Goal: Check status: Check status

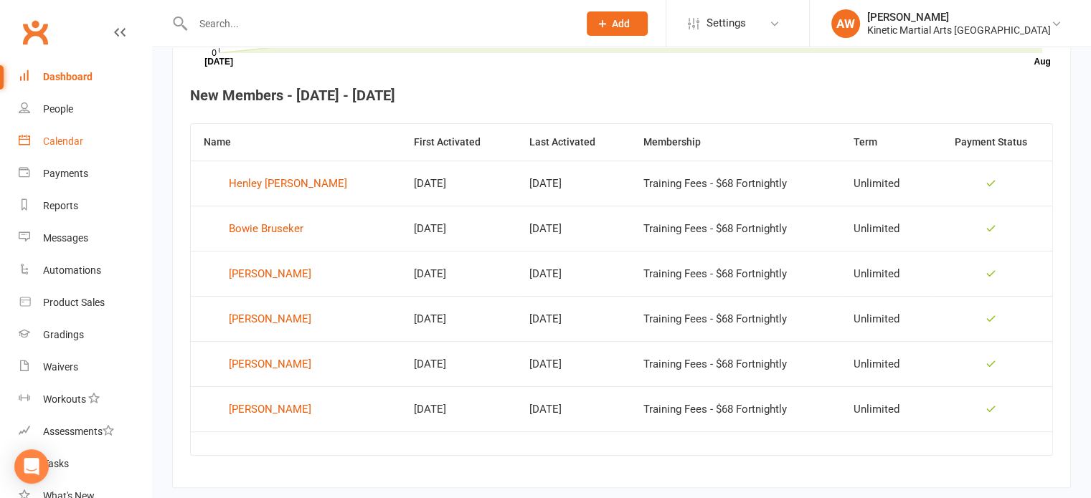
click at [69, 138] on div "Calendar" at bounding box center [63, 141] width 40 height 11
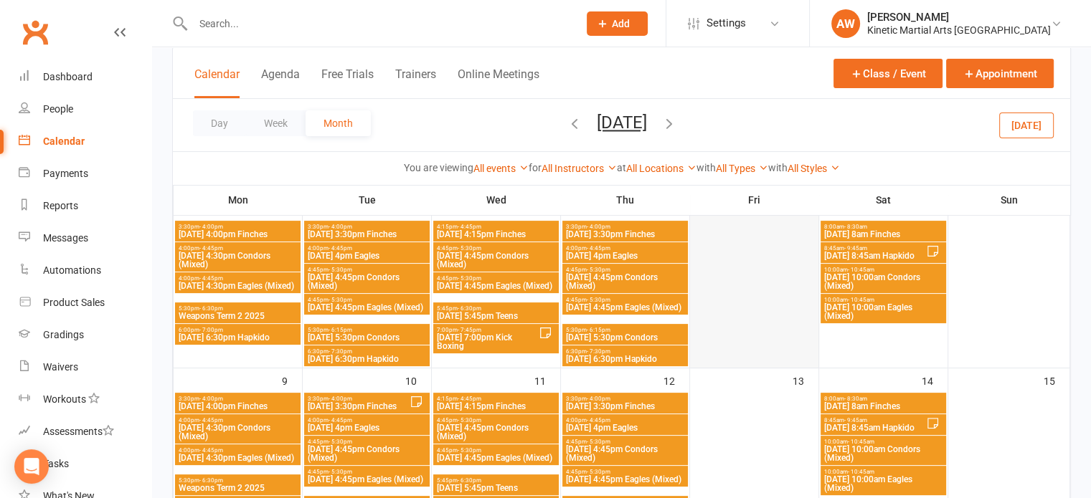
scroll to position [287, 0]
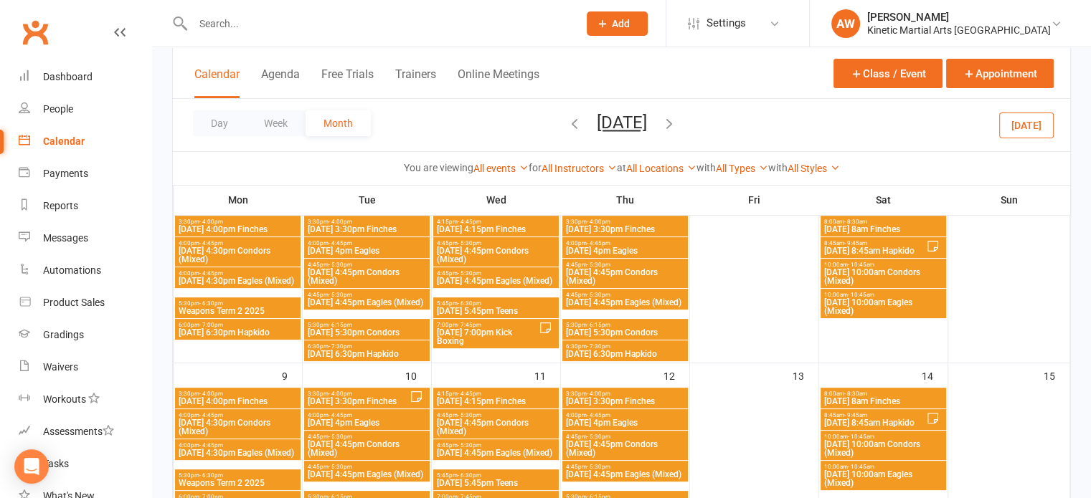
click at [677, 120] on icon "button" at bounding box center [669, 123] width 16 height 16
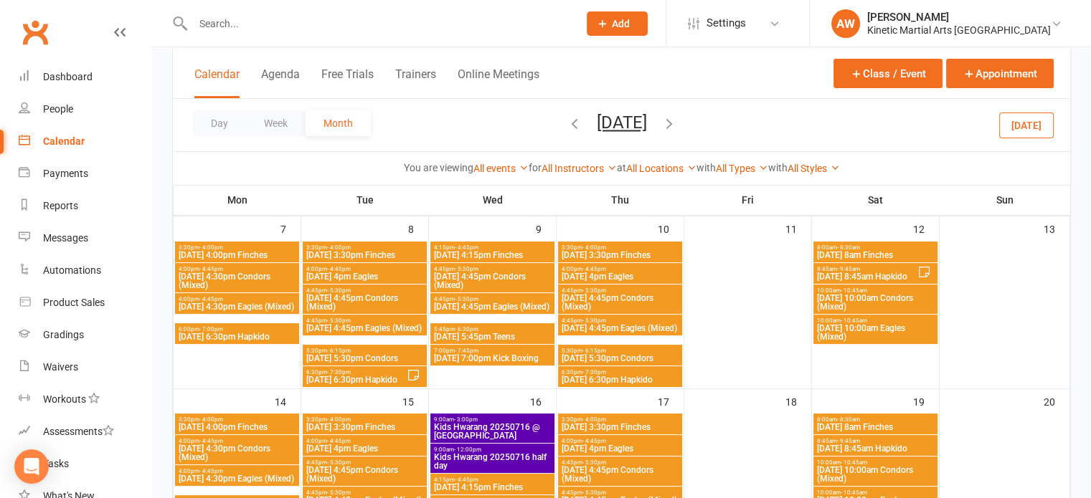
click at [677, 120] on icon "button" at bounding box center [669, 123] width 16 height 16
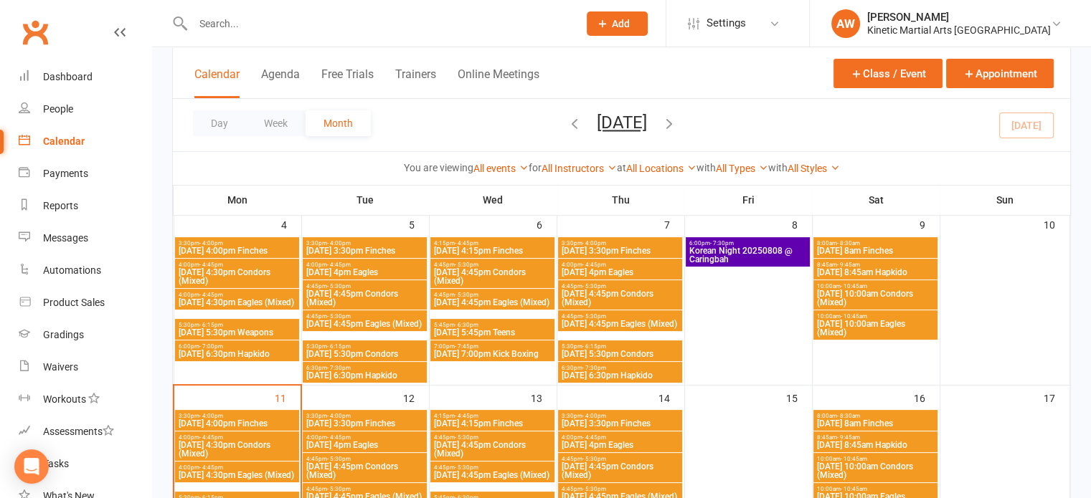
click at [241, 244] on span "3:30pm - 4:00pm" at bounding box center [237, 243] width 118 height 6
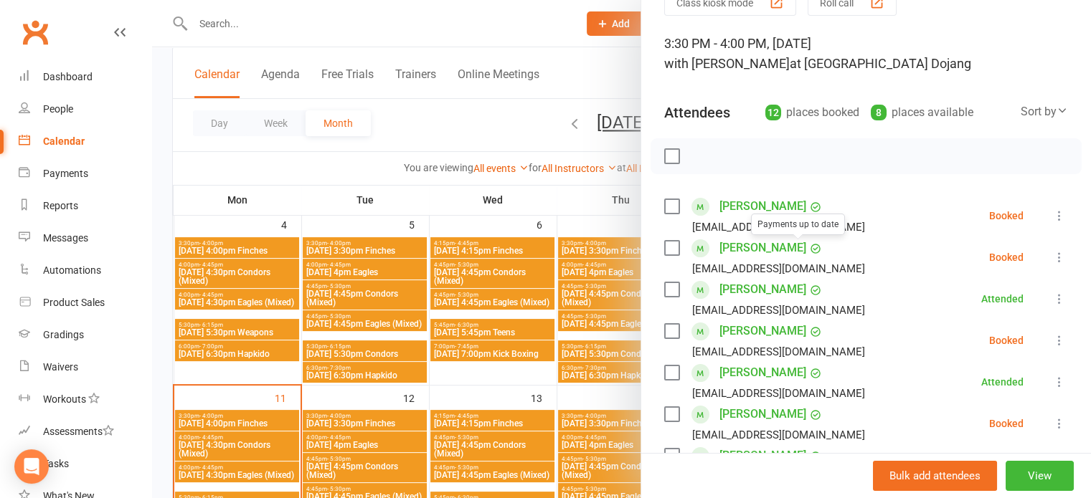
scroll to position [0, 0]
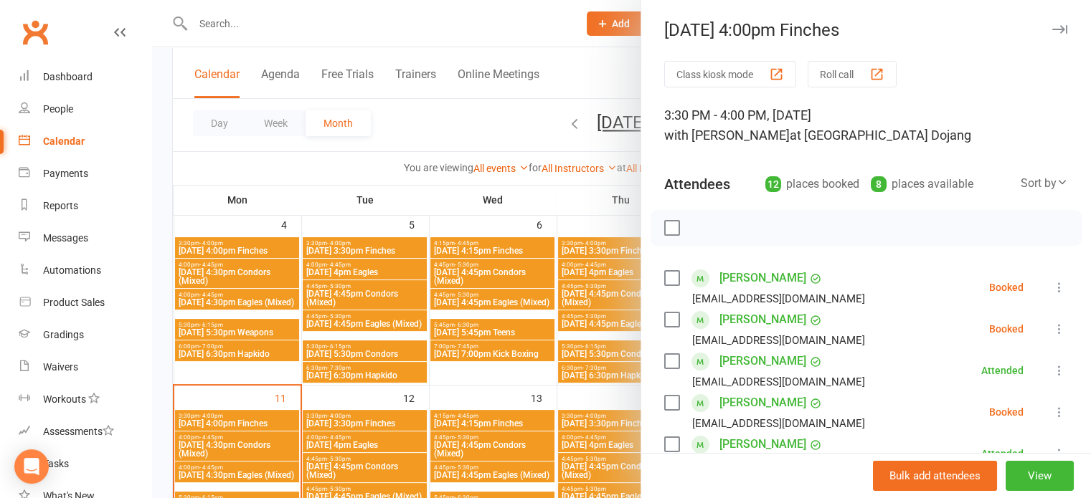
click at [463, 113] on div at bounding box center [621, 249] width 939 height 498
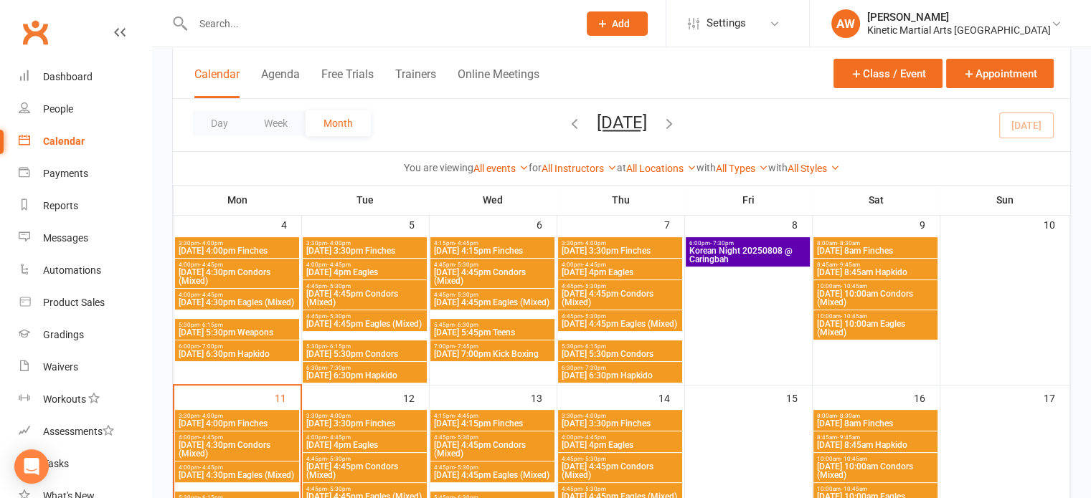
click at [567, 123] on icon "button" at bounding box center [575, 123] width 16 height 16
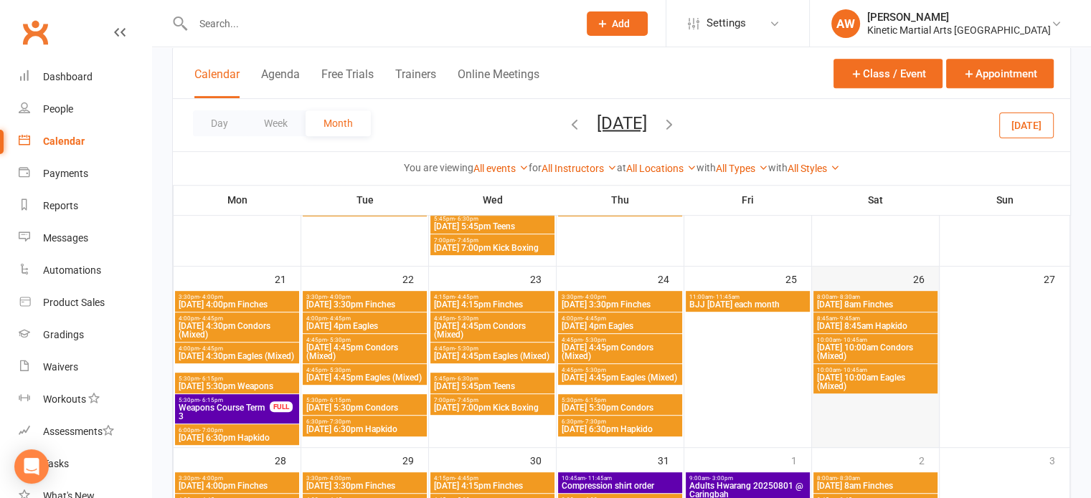
scroll to position [556, 0]
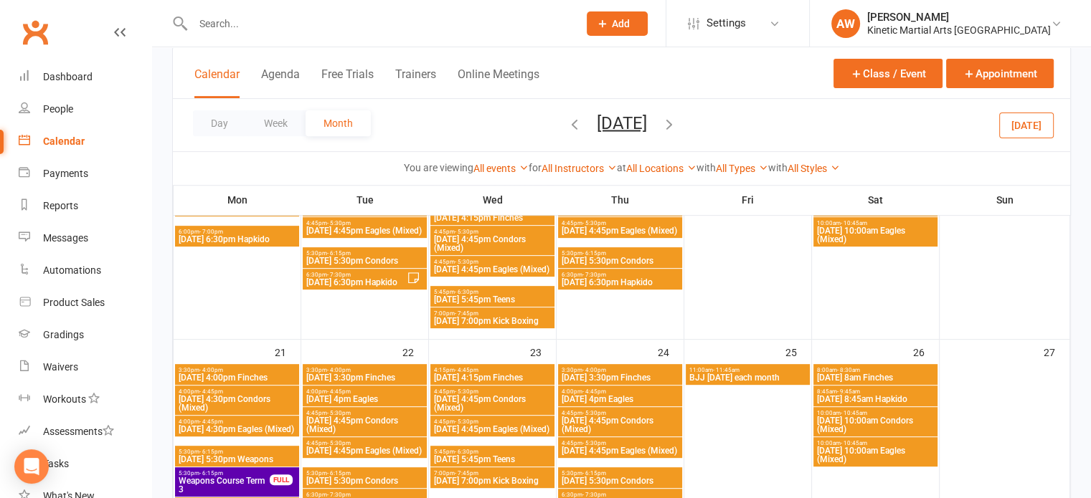
click at [850, 367] on span "- 8:30am" at bounding box center [848, 370] width 23 height 6
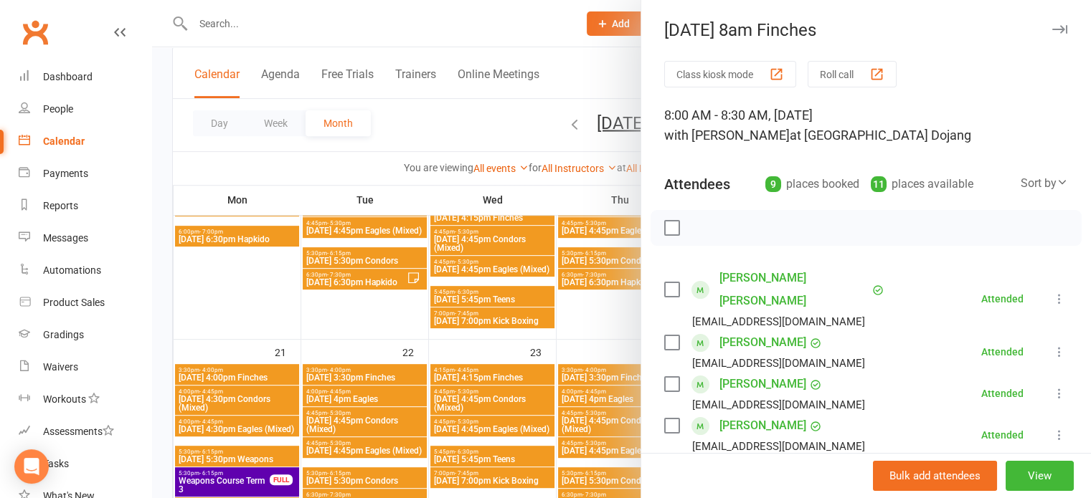
click at [600, 339] on div at bounding box center [621, 249] width 939 height 498
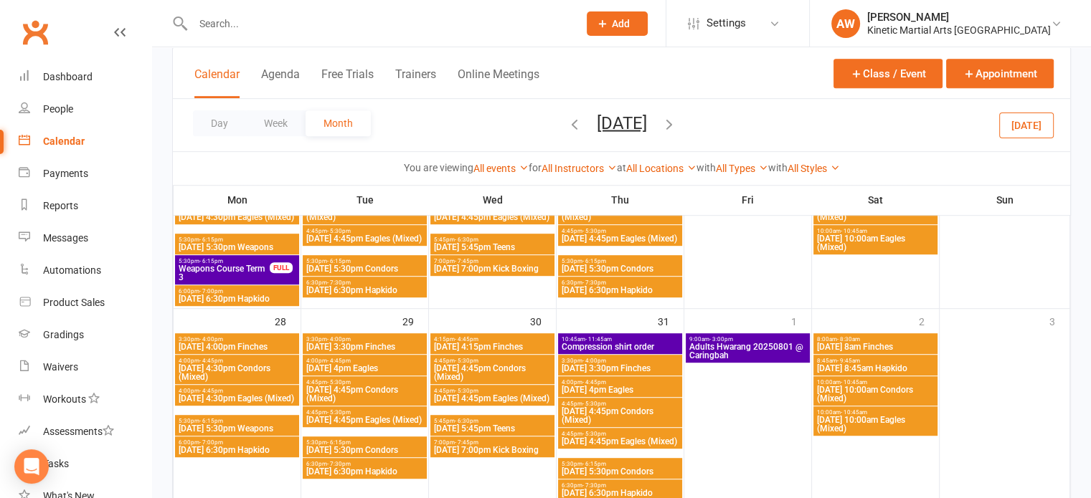
scroll to position [772, 0]
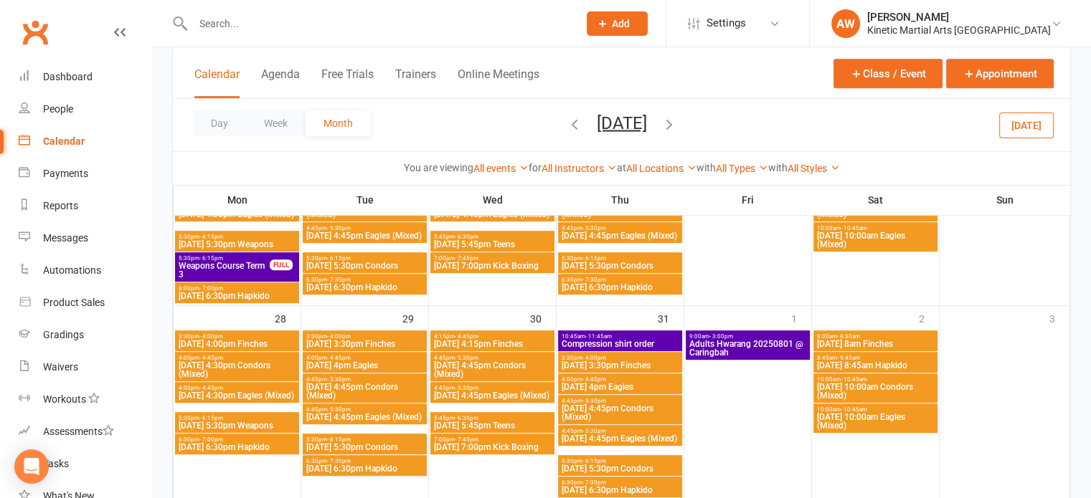
click at [271, 341] on span "[DATE] 4:00pm Finches" at bounding box center [237, 344] width 118 height 9
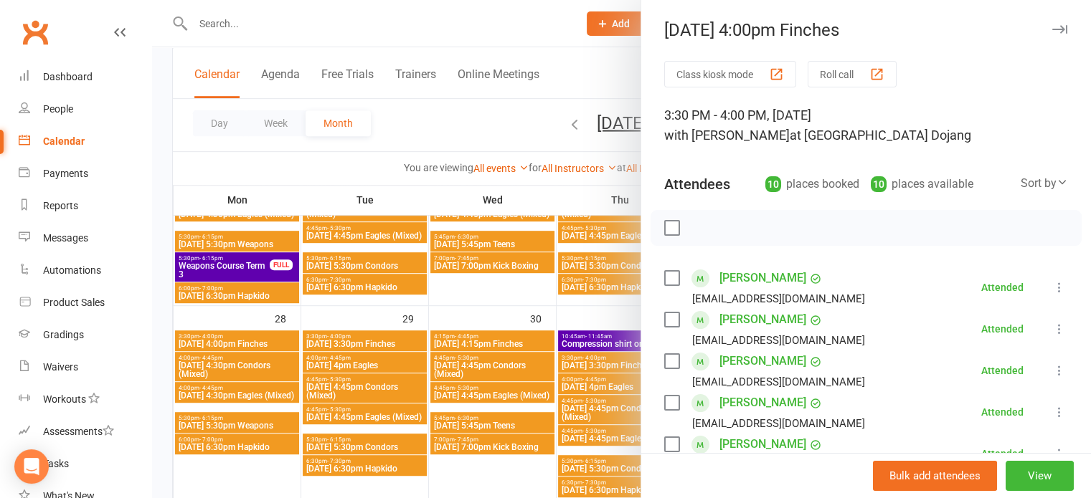
click at [323, 329] on div at bounding box center [621, 249] width 939 height 498
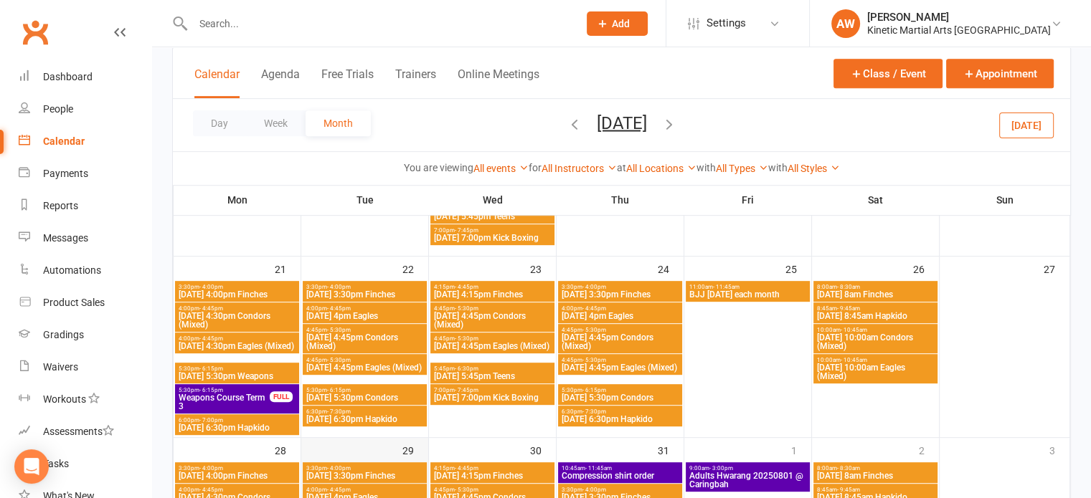
scroll to position [628, 0]
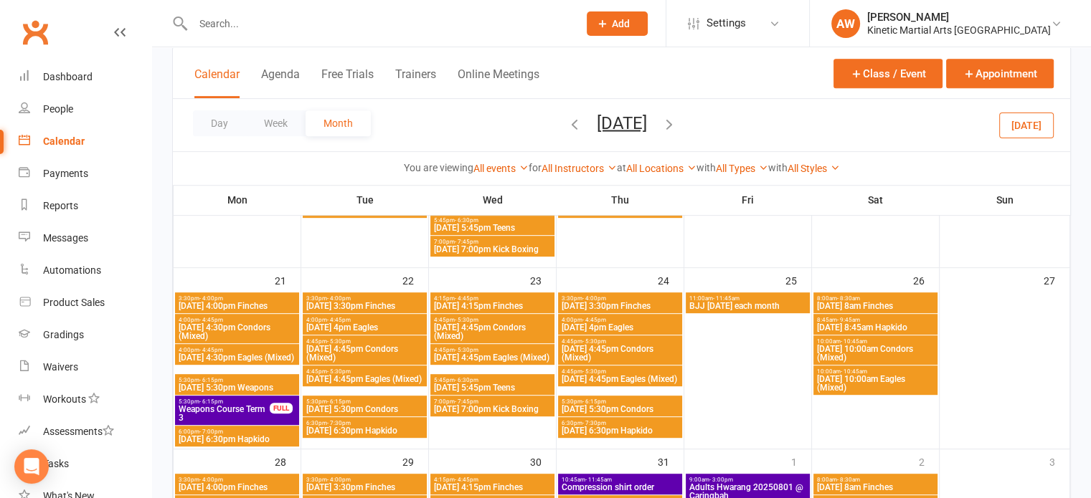
click at [258, 302] on span "[DATE] 4:00pm Finches" at bounding box center [237, 306] width 118 height 9
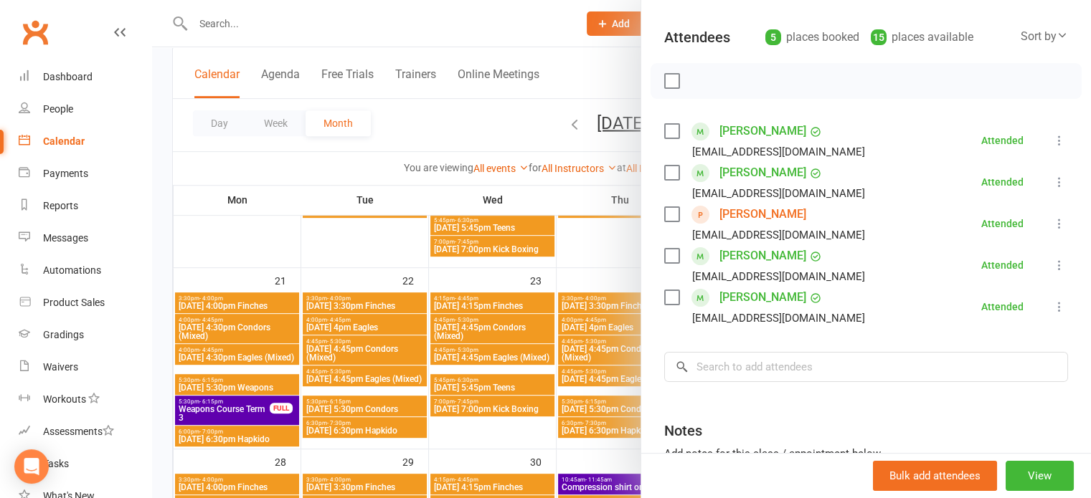
scroll to position [215, 0]
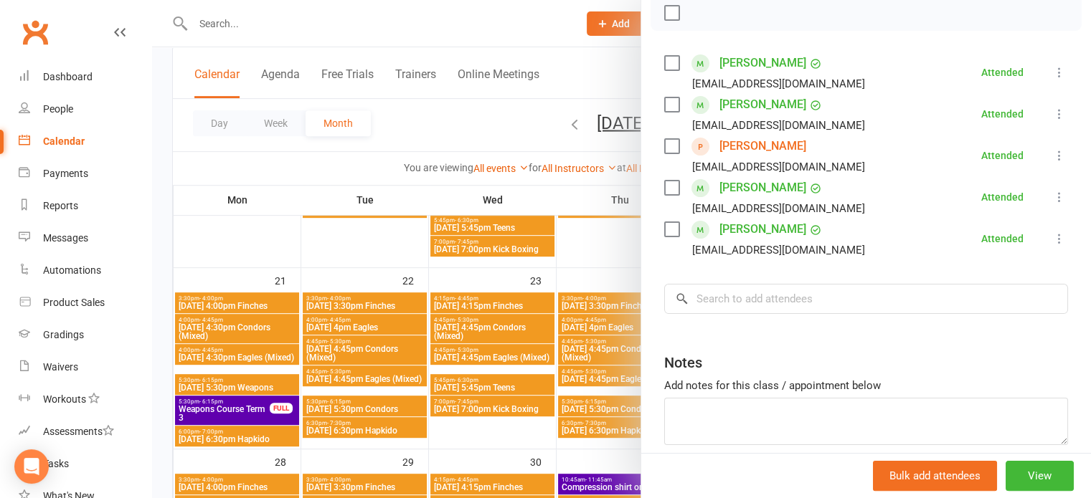
click at [240, 269] on div at bounding box center [621, 249] width 939 height 498
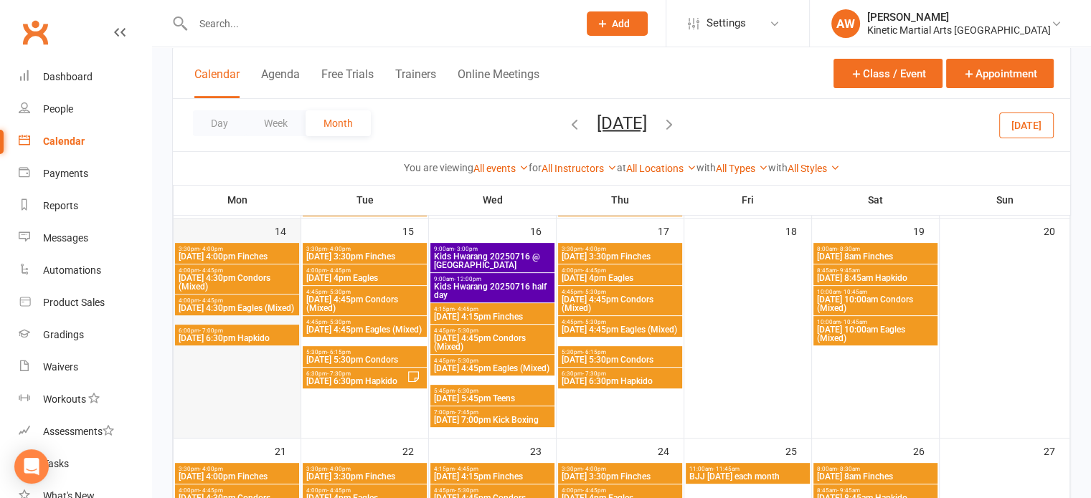
scroll to position [413, 0]
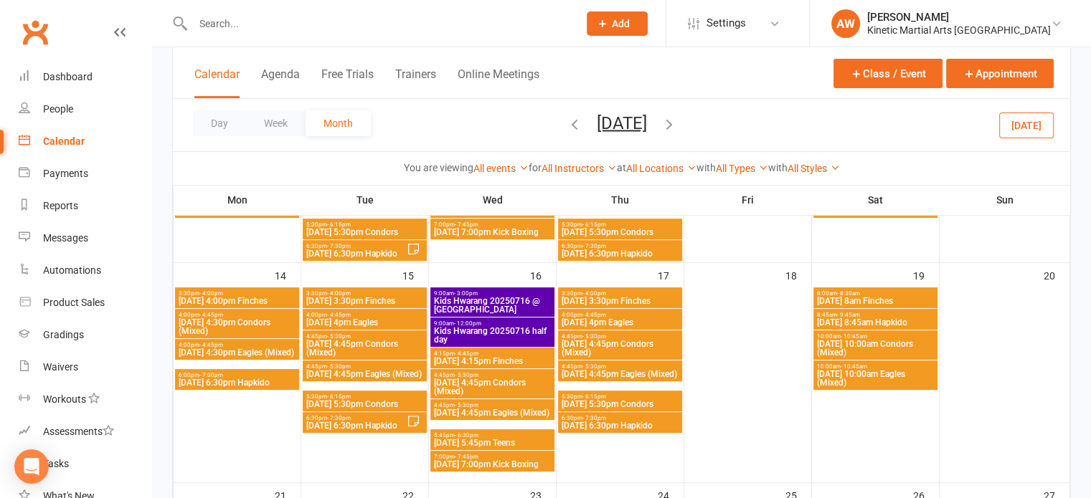
click at [250, 291] on span "3:30pm - 4:00pm" at bounding box center [237, 293] width 118 height 6
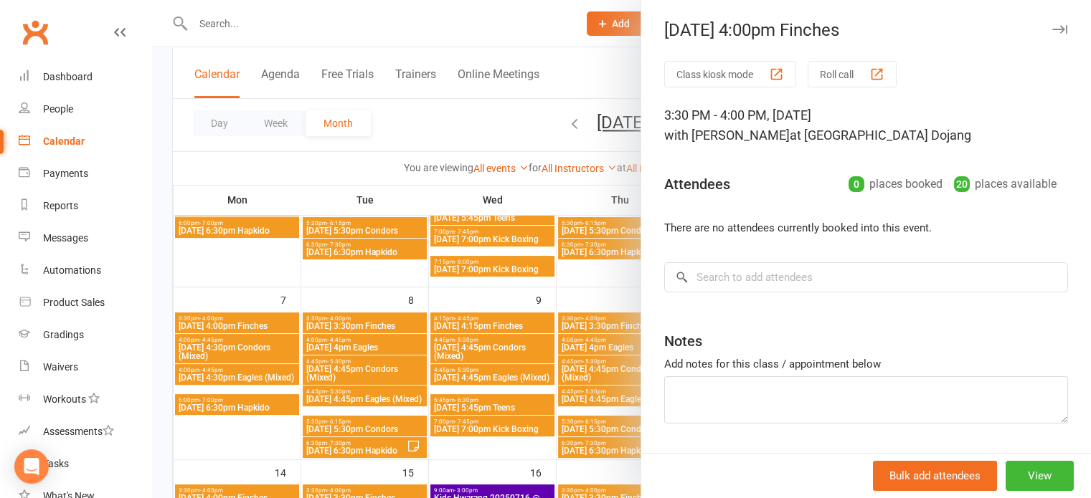
scroll to position [198, 0]
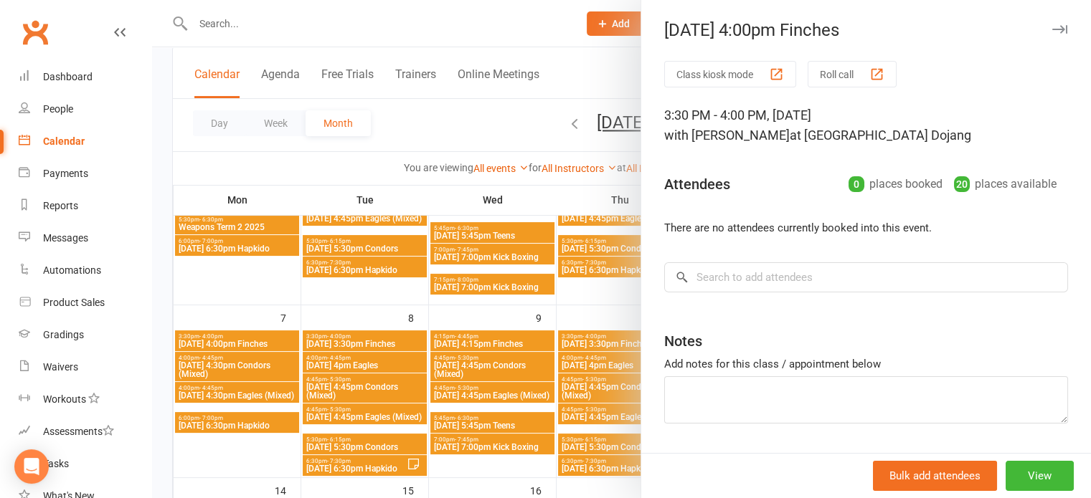
click at [234, 342] on div at bounding box center [621, 249] width 939 height 498
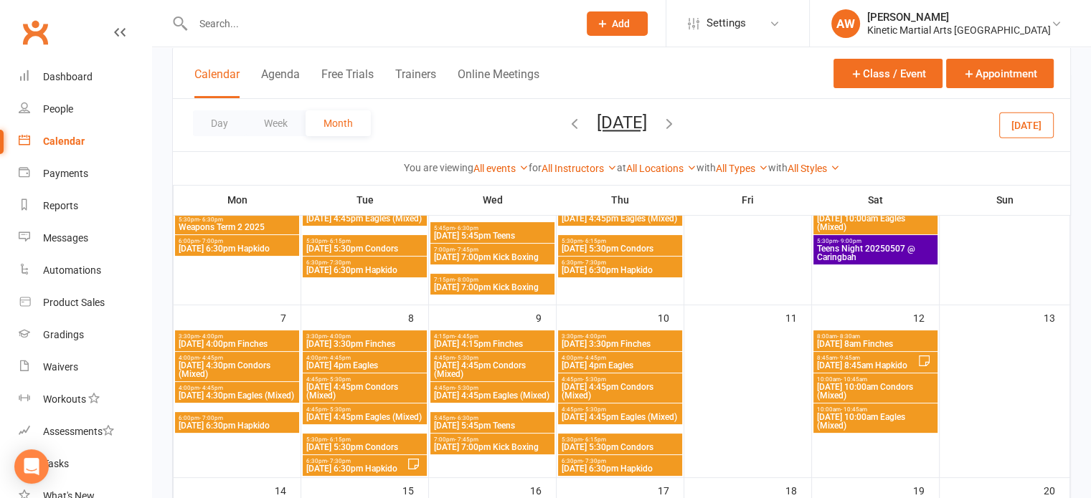
click at [233, 341] on span "[DATE] 4:00pm Finches" at bounding box center [237, 344] width 118 height 9
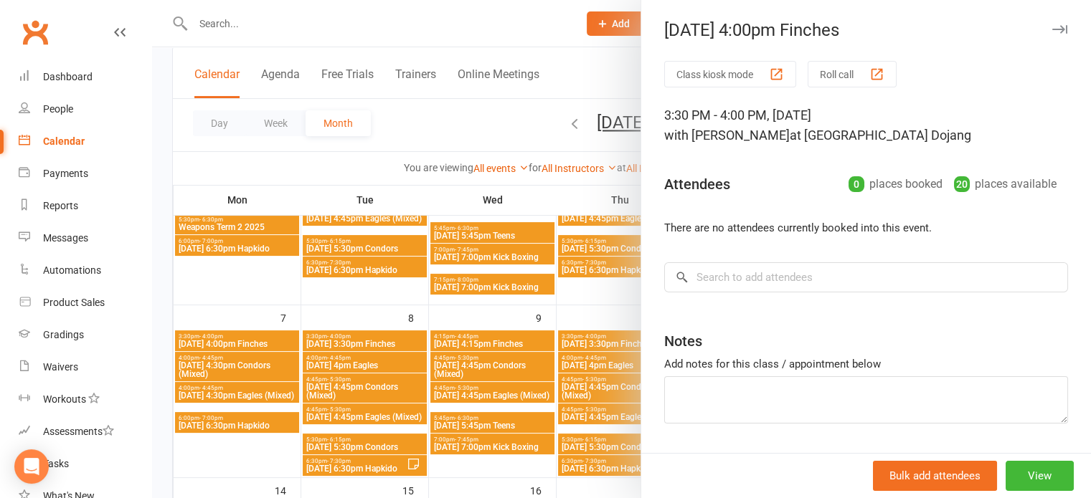
click at [235, 340] on div at bounding box center [621, 249] width 939 height 498
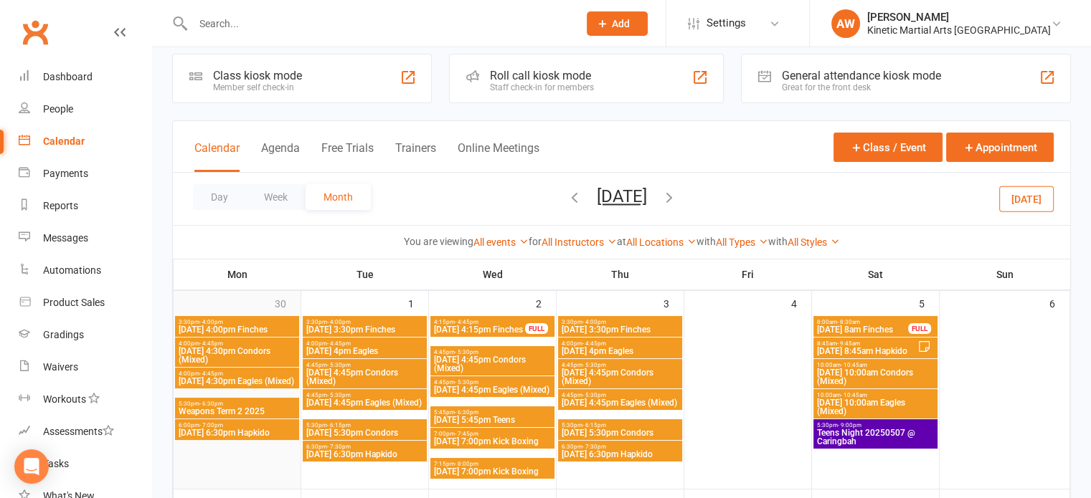
scroll to position [0, 0]
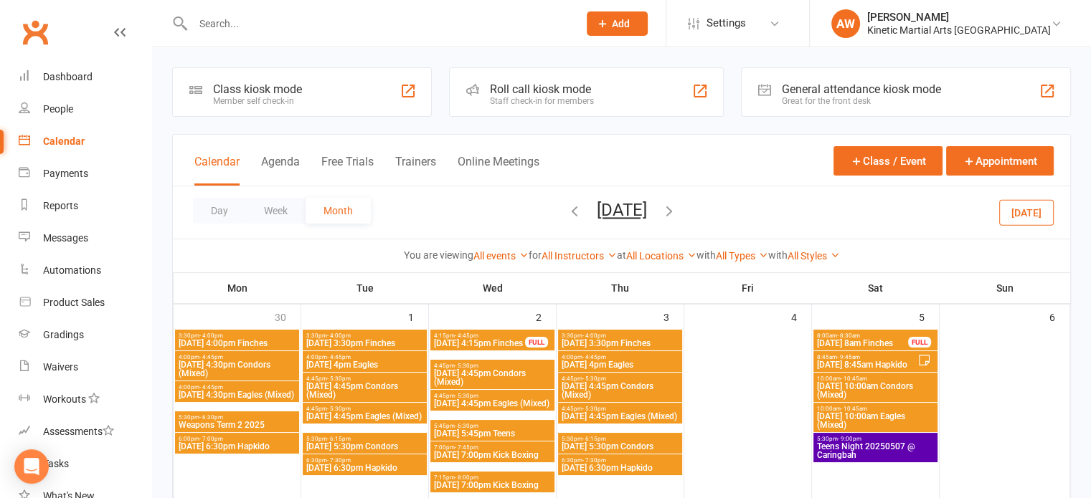
click at [251, 337] on span "3:30pm - 4:00pm" at bounding box center [237, 336] width 118 height 6
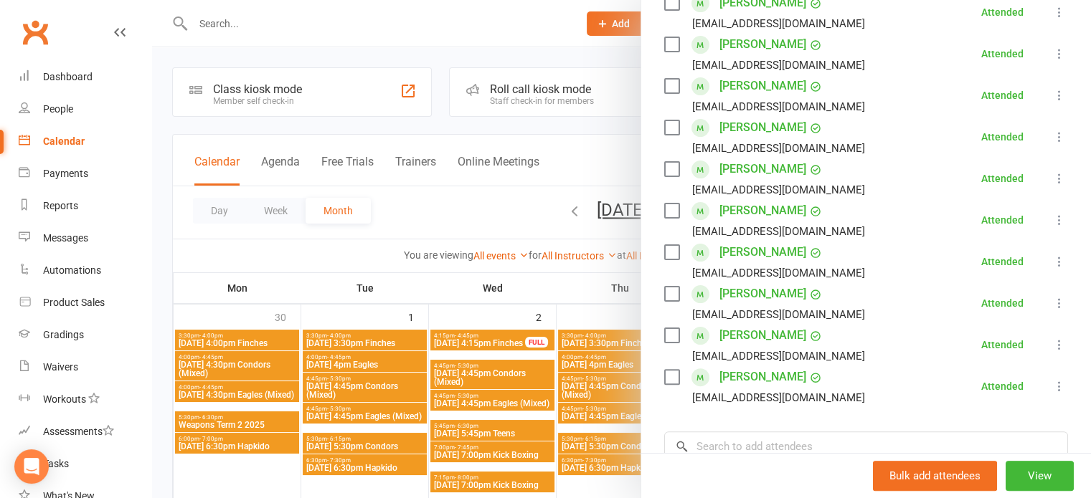
scroll to position [359, 0]
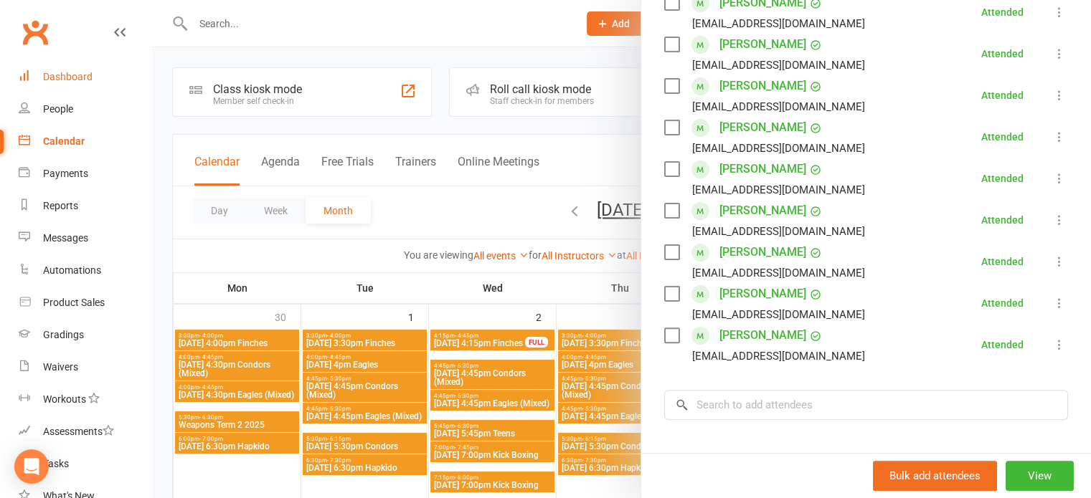
click at [89, 72] on div "Dashboard" at bounding box center [67, 76] width 49 height 11
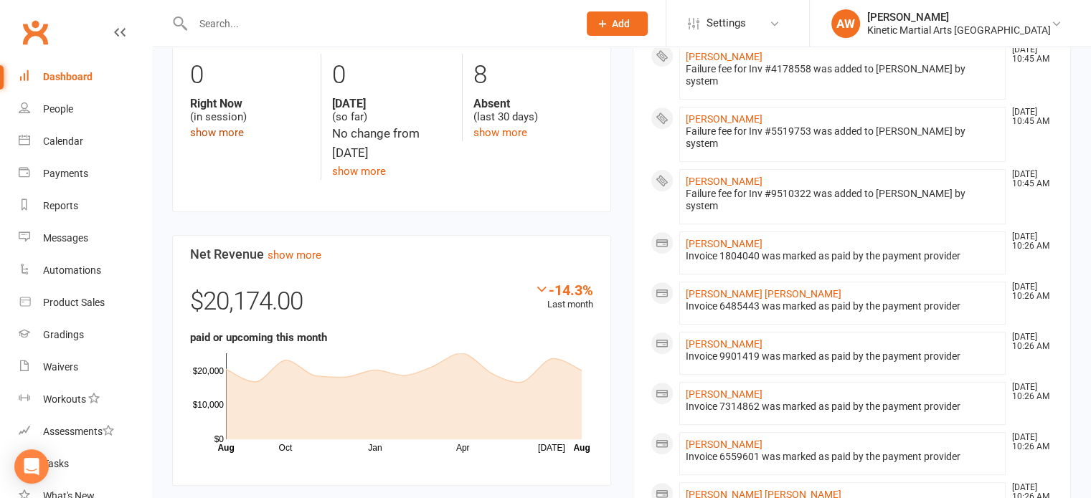
scroll to position [693, 0]
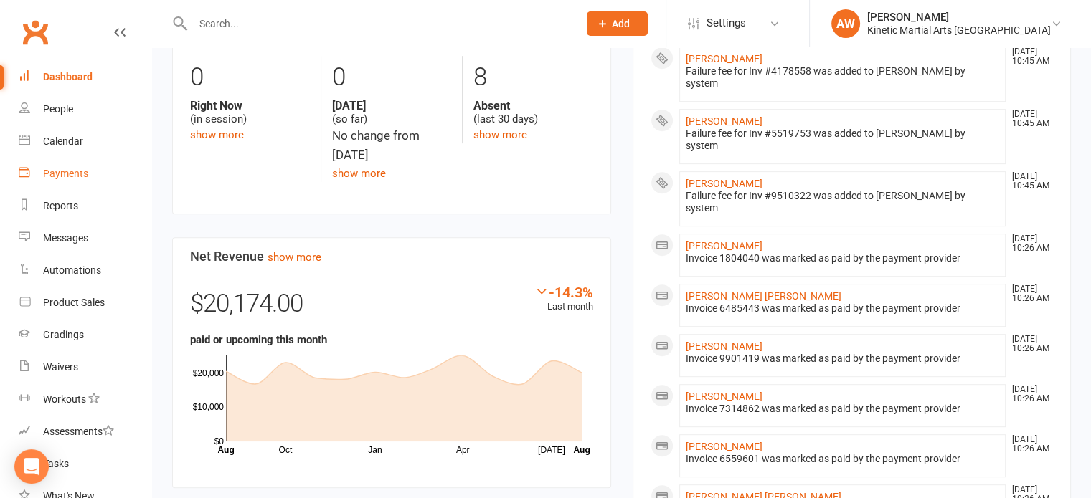
click at [75, 166] on link "Payments" at bounding box center [85, 174] width 133 height 32
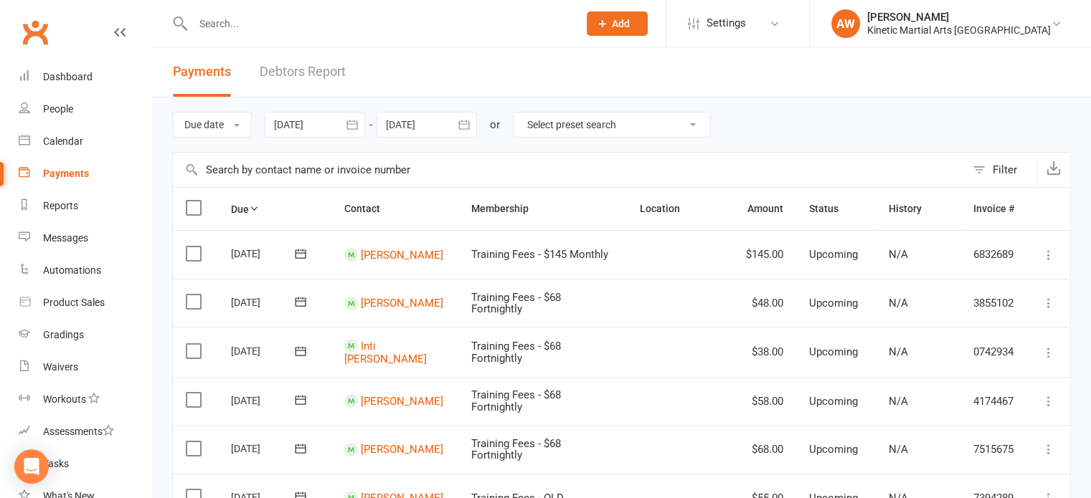
click at [344, 121] on button "button" at bounding box center [352, 125] width 26 height 26
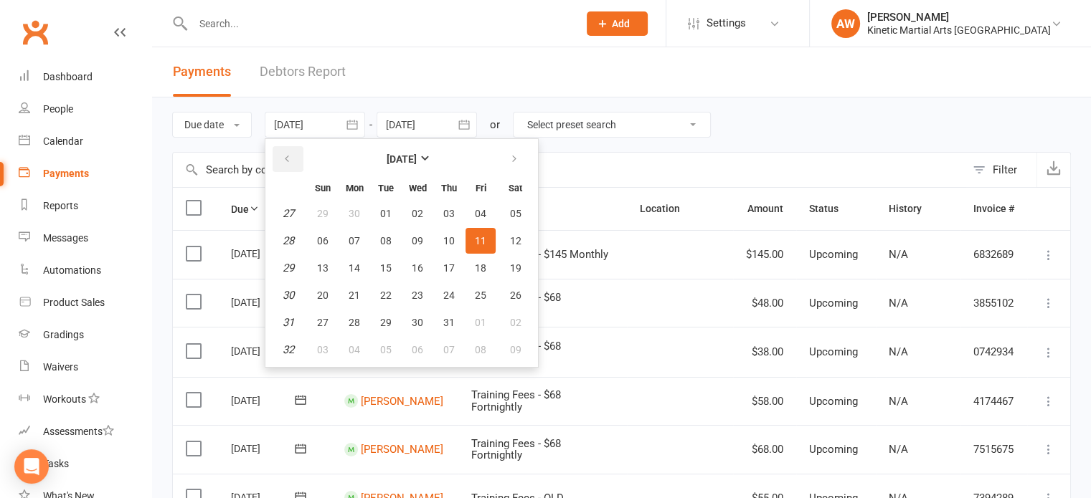
click at [293, 160] on button "button" at bounding box center [288, 159] width 31 height 26
click at [385, 323] on span "01" at bounding box center [385, 322] width 11 height 11
type input "[DATE]"
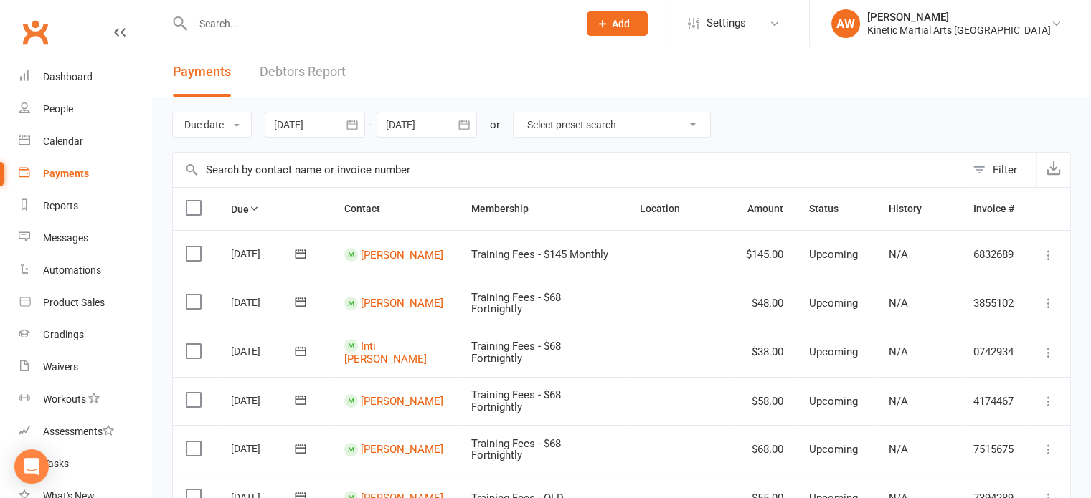
click at [463, 123] on icon "button" at bounding box center [464, 125] width 14 height 14
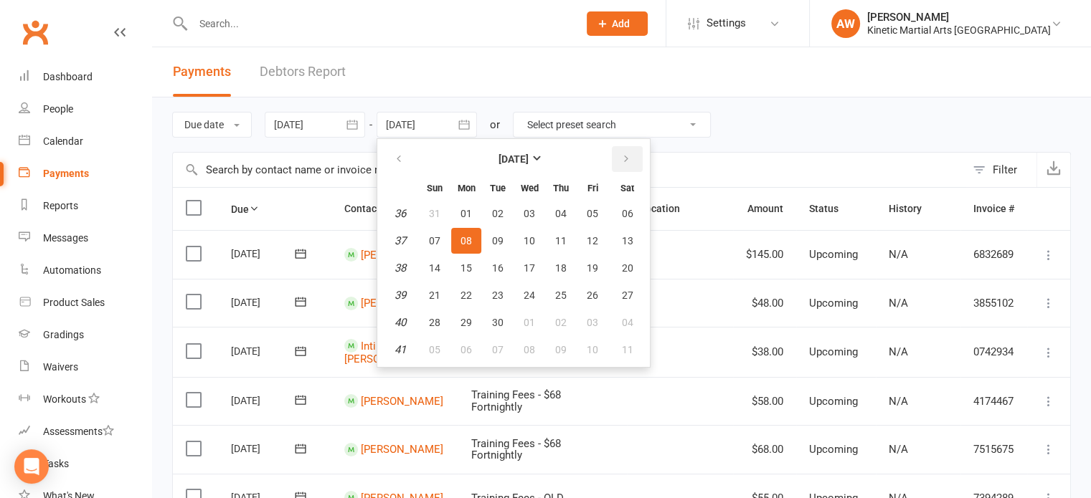
click at [612, 156] on button "button" at bounding box center [627, 159] width 31 height 26
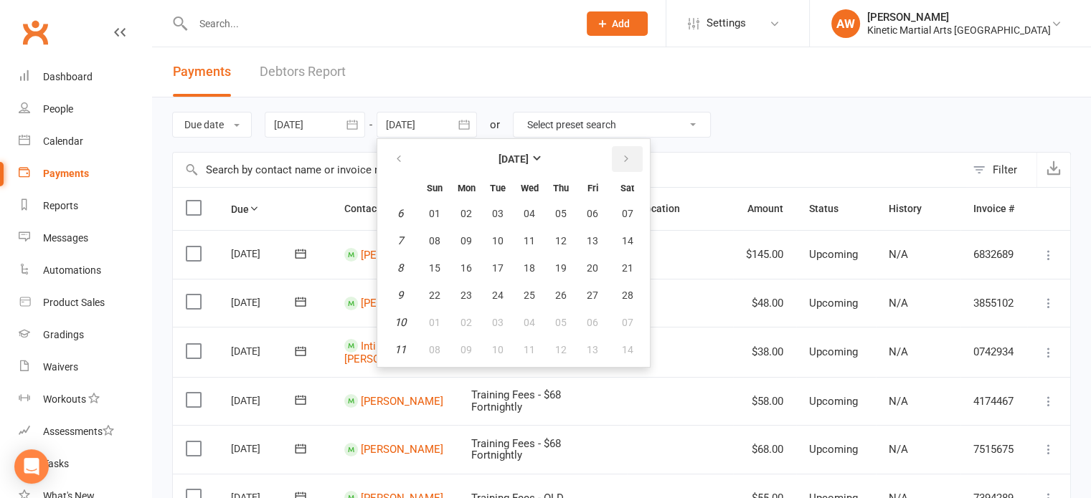
click at [612, 156] on button "button" at bounding box center [627, 159] width 31 height 26
click at [491, 320] on button "30" at bounding box center [498, 323] width 30 height 26
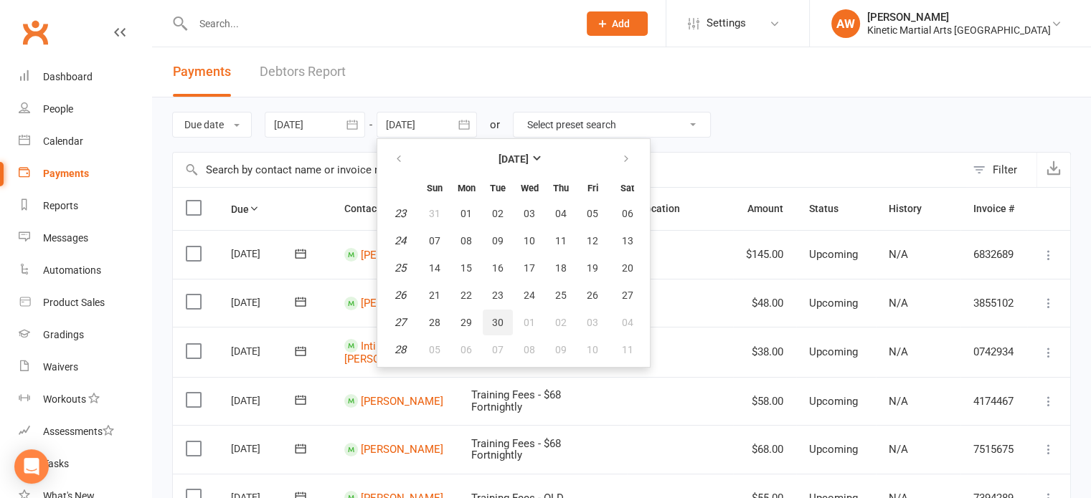
type input "[DATE]"
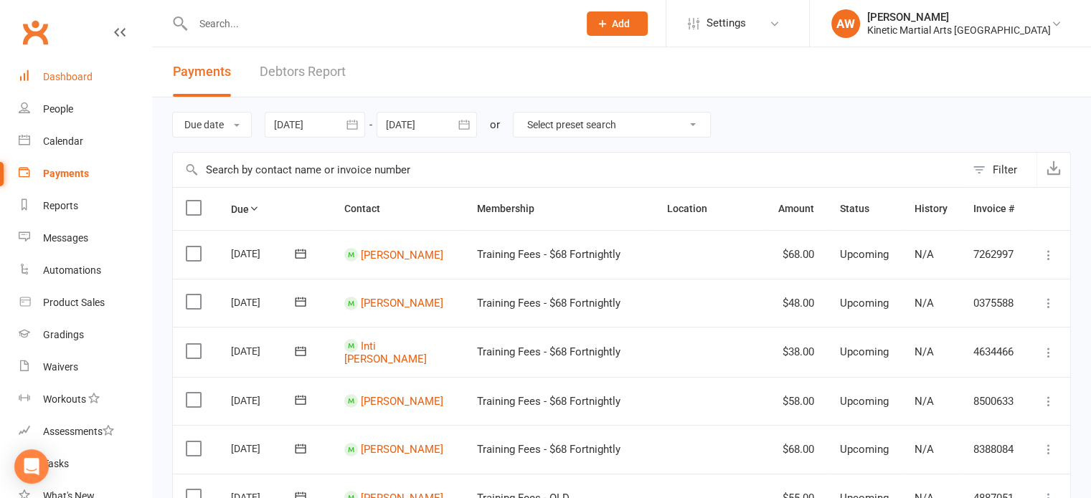
click at [85, 72] on div "Dashboard" at bounding box center [67, 76] width 49 height 11
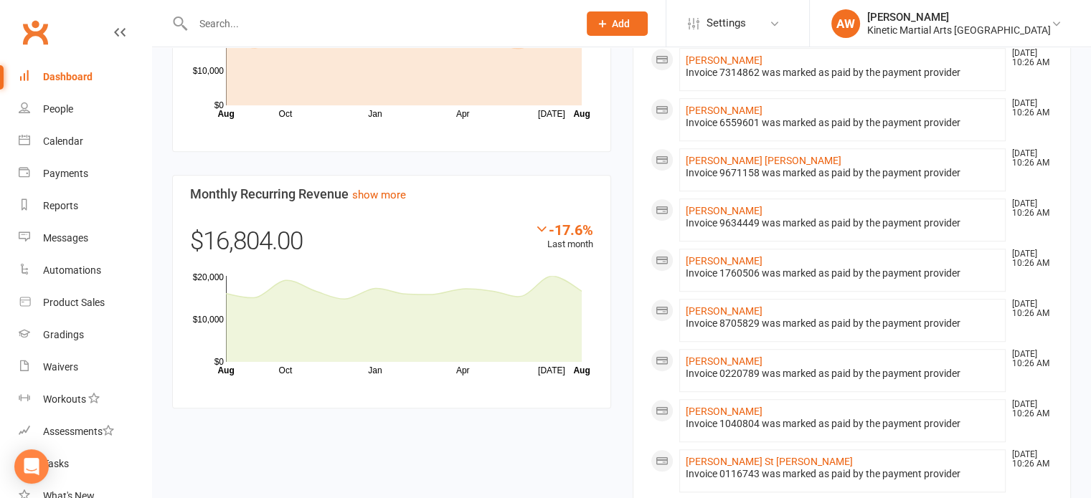
scroll to position [837, 0]
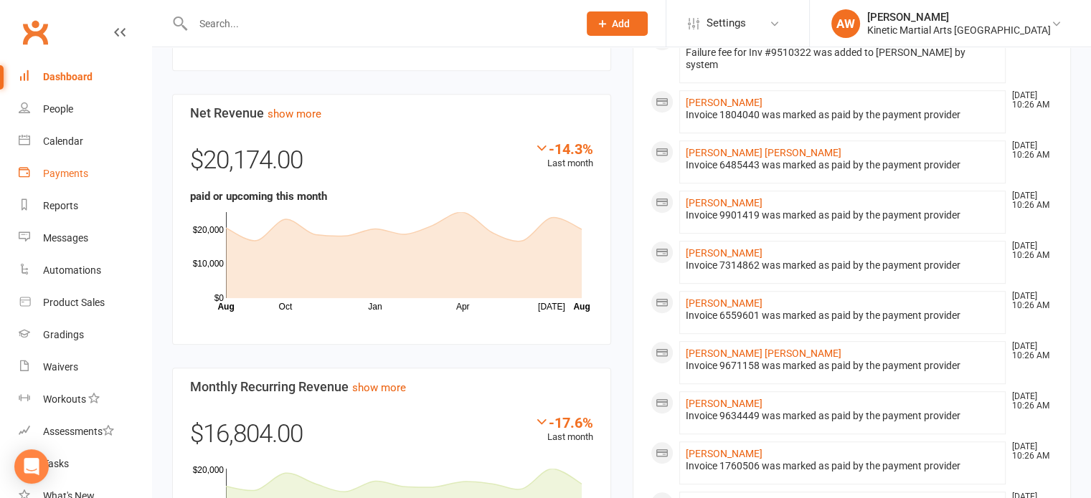
click at [62, 173] on div "Payments" at bounding box center [65, 173] width 45 height 11
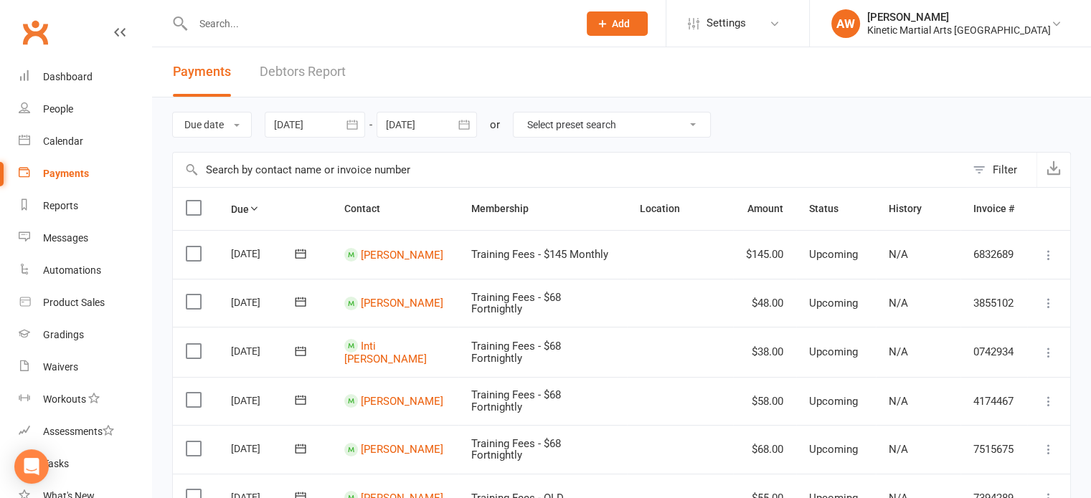
click at [349, 122] on icon "button" at bounding box center [351, 124] width 11 height 9
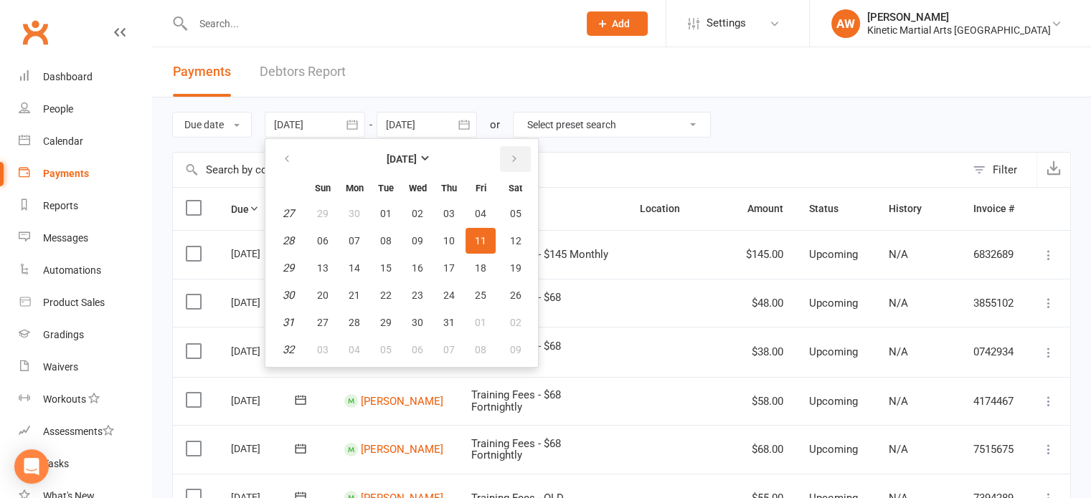
click at [516, 154] on icon "button" at bounding box center [514, 158] width 10 height 11
click at [516, 153] on icon "button" at bounding box center [514, 158] width 10 height 11
click at [356, 209] on span "01" at bounding box center [354, 213] width 11 height 11
type input "[DATE]"
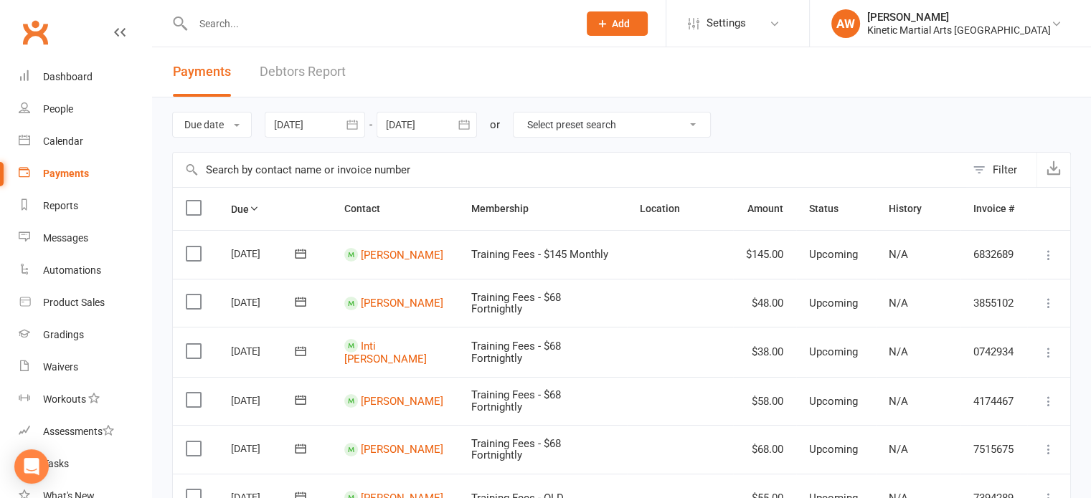
click at [468, 125] on icon "button" at bounding box center [464, 125] width 14 height 14
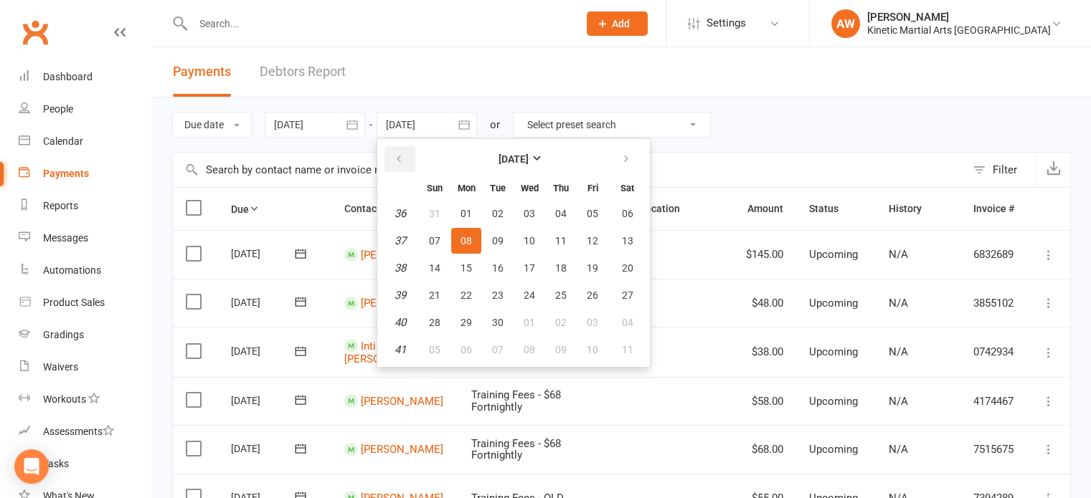
click at [397, 149] on button "button" at bounding box center [399, 159] width 31 height 26
click at [399, 149] on button "button" at bounding box center [399, 159] width 31 height 26
click at [401, 151] on button "button" at bounding box center [399, 159] width 31 height 26
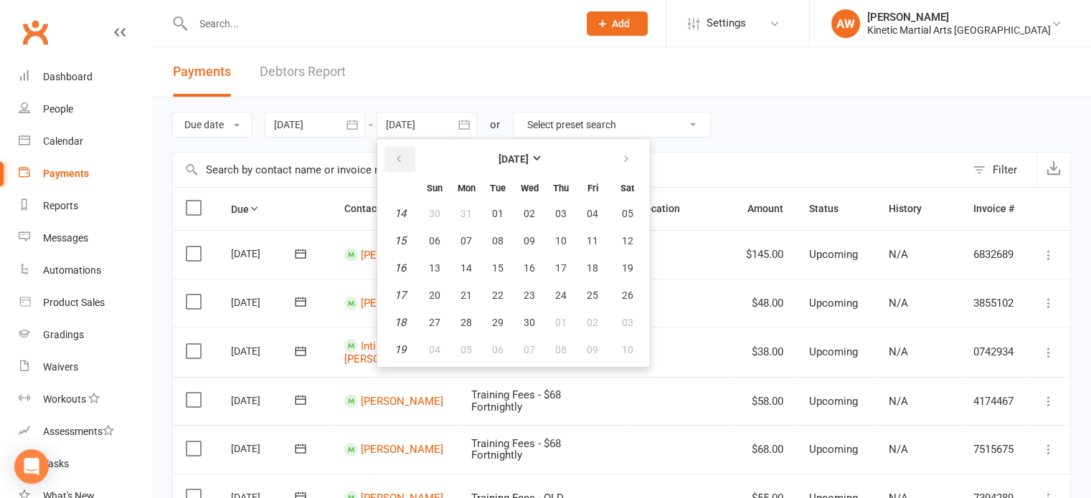
click at [401, 151] on button "button" at bounding box center [399, 159] width 31 height 26
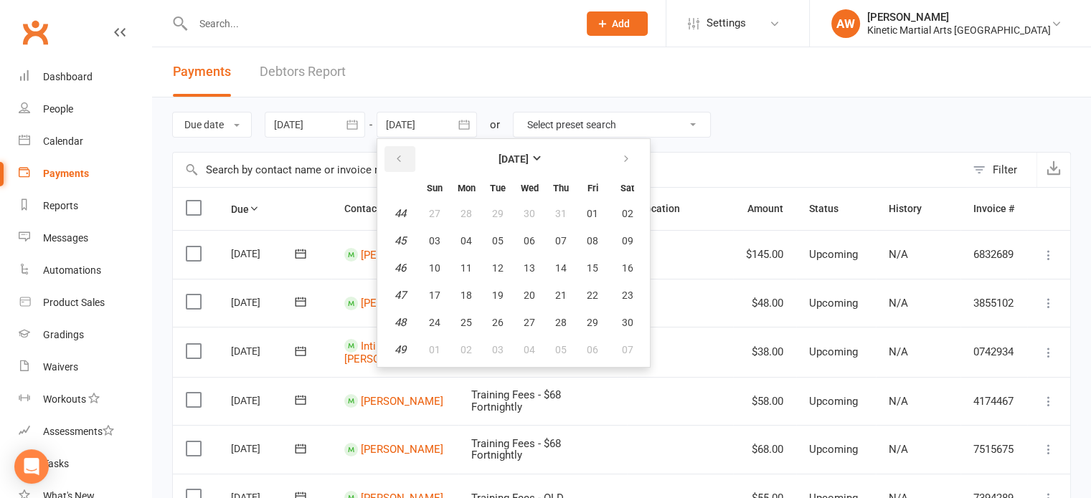
click at [401, 151] on button "button" at bounding box center [399, 159] width 31 height 26
click at [472, 326] on button "30" at bounding box center [466, 323] width 30 height 26
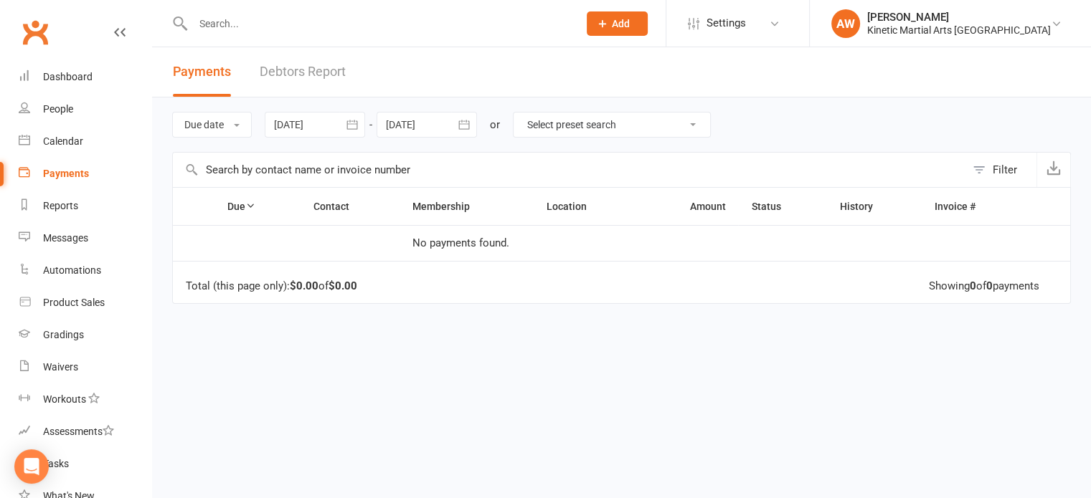
click at [464, 127] on icon "button" at bounding box center [464, 125] width 14 height 14
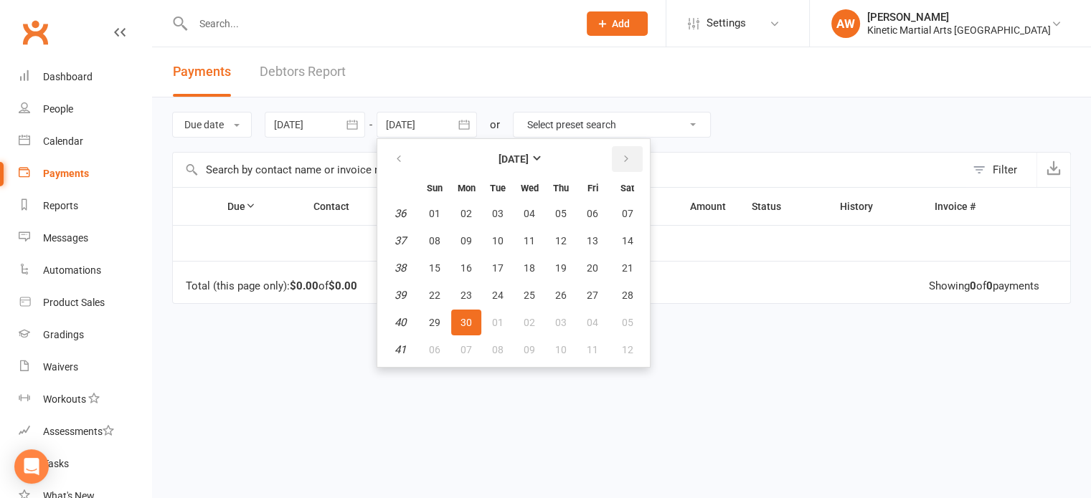
click at [617, 153] on button "button" at bounding box center [627, 159] width 31 height 26
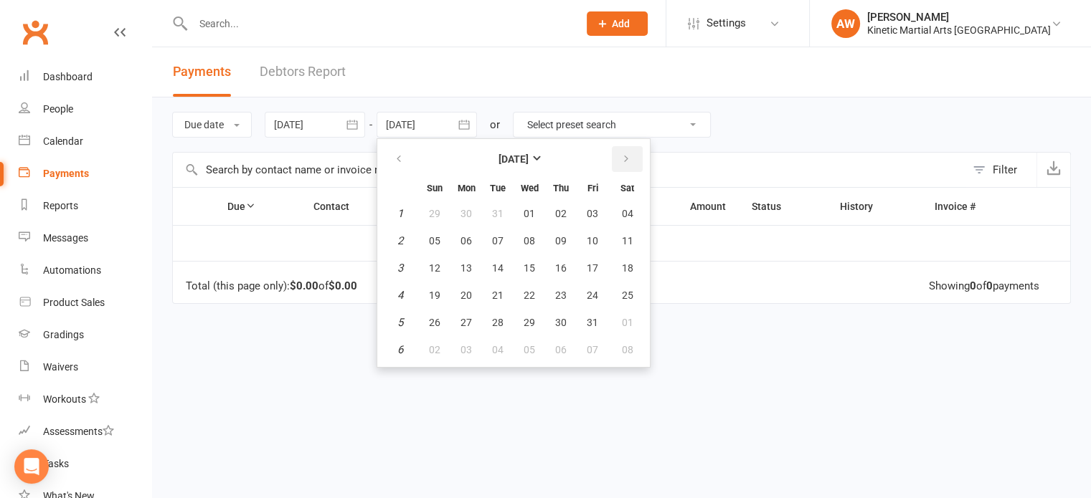
click at [617, 153] on button "button" at bounding box center [627, 159] width 31 height 26
click at [618, 153] on button "button" at bounding box center [627, 159] width 31 height 26
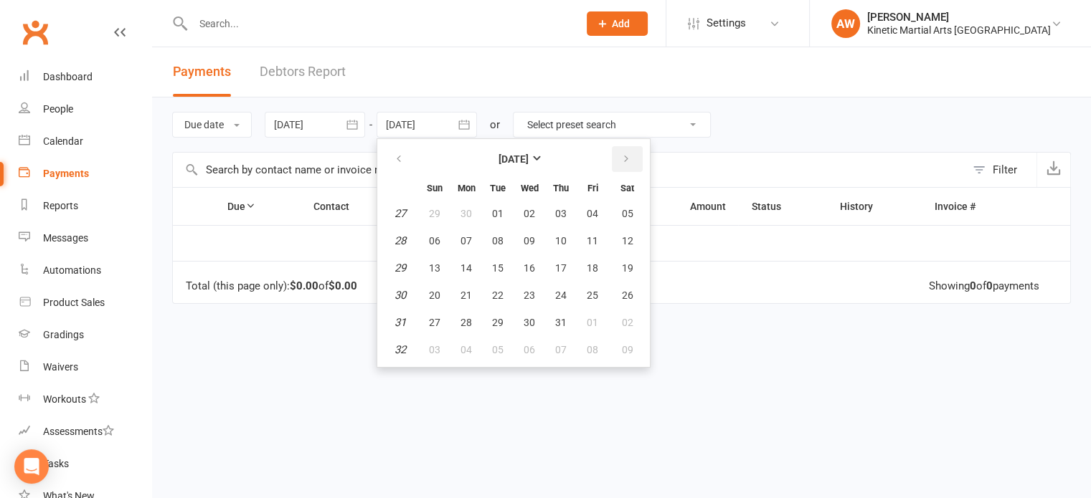
click at [618, 153] on button "button" at bounding box center [627, 159] width 31 height 26
click at [507, 323] on button "30" at bounding box center [498, 323] width 30 height 26
type input "[DATE]"
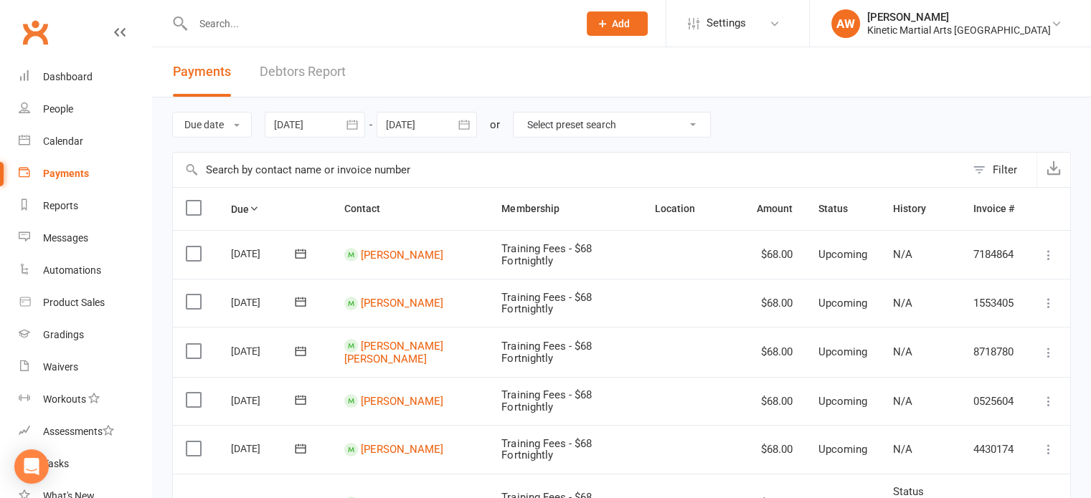
click at [358, 123] on icon "button" at bounding box center [352, 125] width 14 height 14
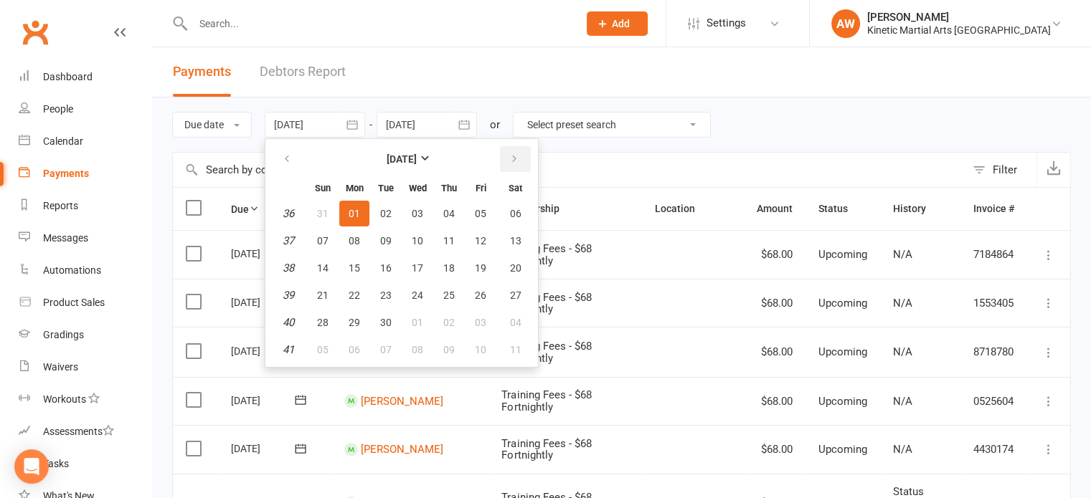
click at [520, 158] on button "button" at bounding box center [515, 159] width 31 height 26
click at [419, 210] on span "01" at bounding box center [417, 213] width 11 height 11
type input "[DATE]"
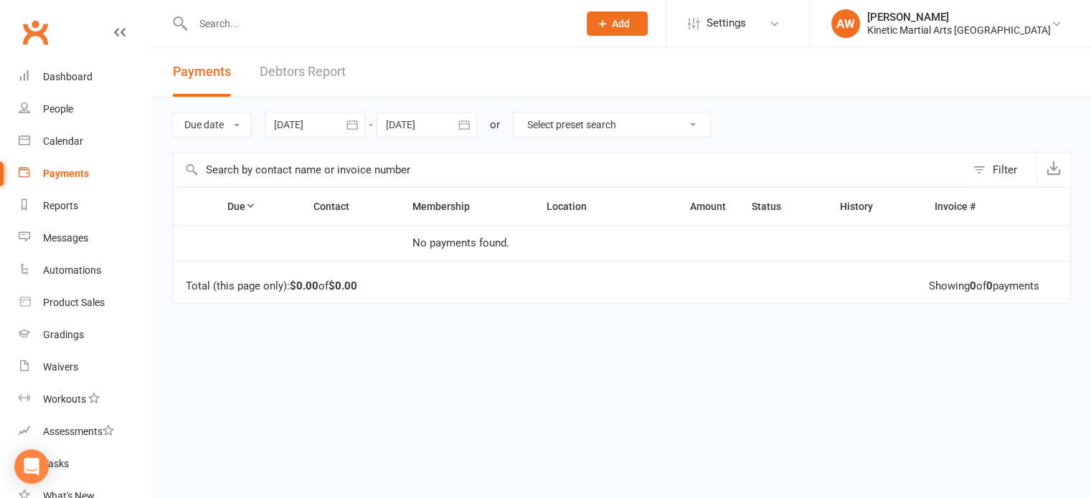
click at [465, 128] on icon "button" at bounding box center [464, 125] width 14 height 14
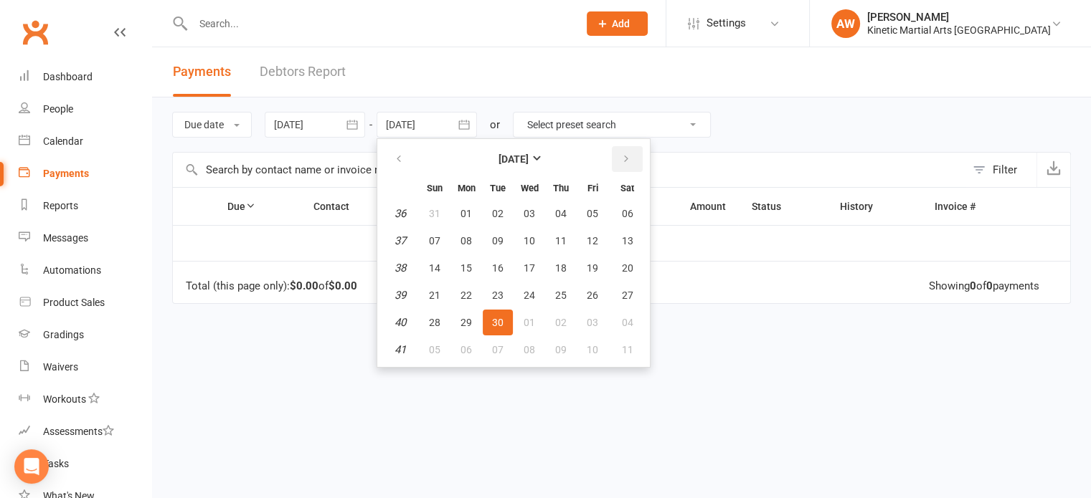
click at [621, 150] on button "button" at bounding box center [627, 159] width 31 height 26
click at [590, 313] on button "31" at bounding box center [592, 323] width 30 height 26
type input "[DATE]"
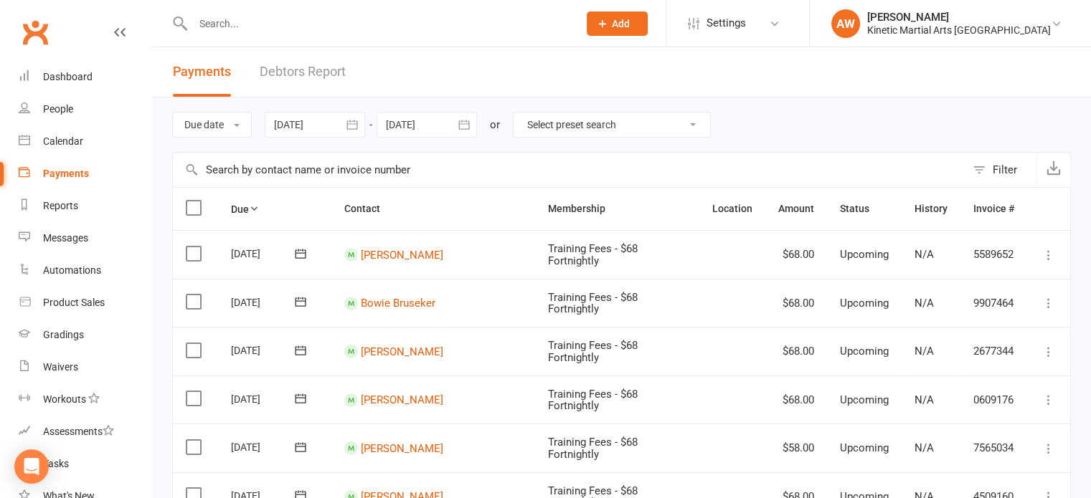
click at [359, 119] on icon "button" at bounding box center [352, 125] width 14 height 14
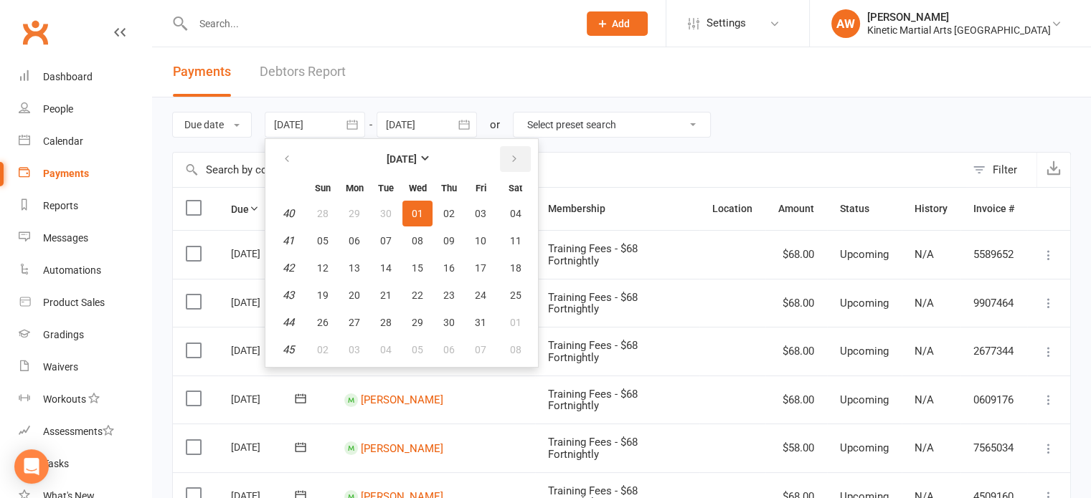
click at [516, 154] on icon "button" at bounding box center [514, 158] width 10 height 11
click at [513, 208] on span "01" at bounding box center [515, 213] width 11 height 11
type input "[DATE]"
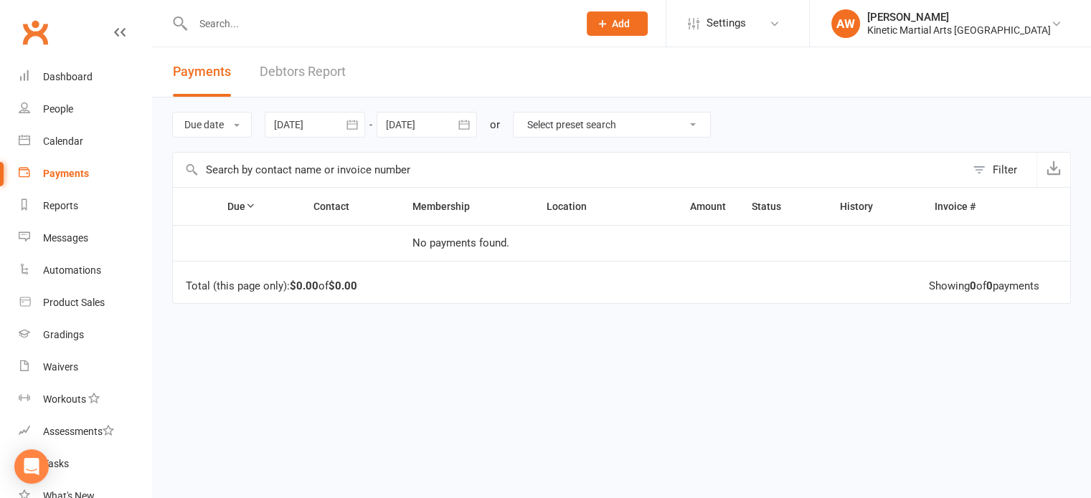
click at [469, 121] on icon "button" at bounding box center [463, 124] width 11 height 9
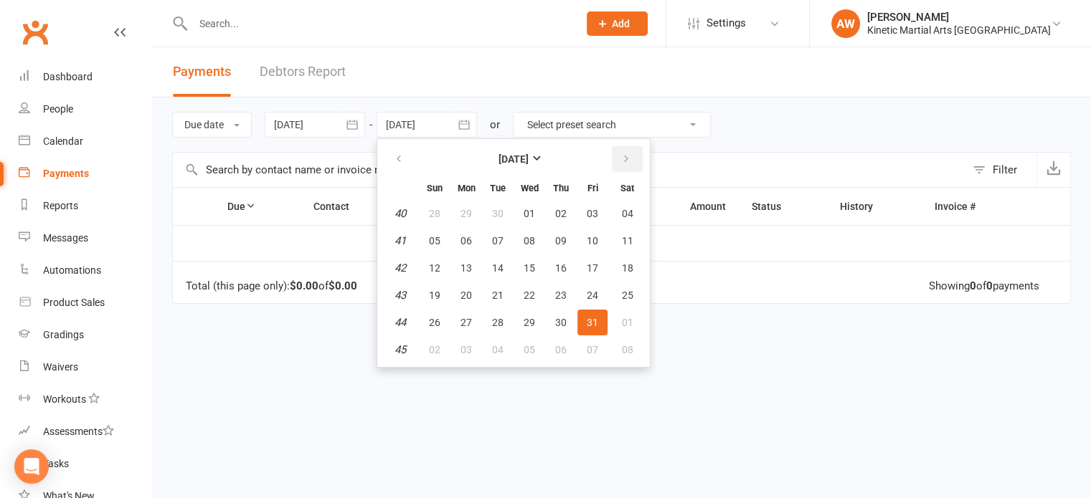
click at [634, 153] on button "button" at bounding box center [627, 159] width 31 height 26
click at [434, 344] on span "30" at bounding box center [434, 349] width 11 height 11
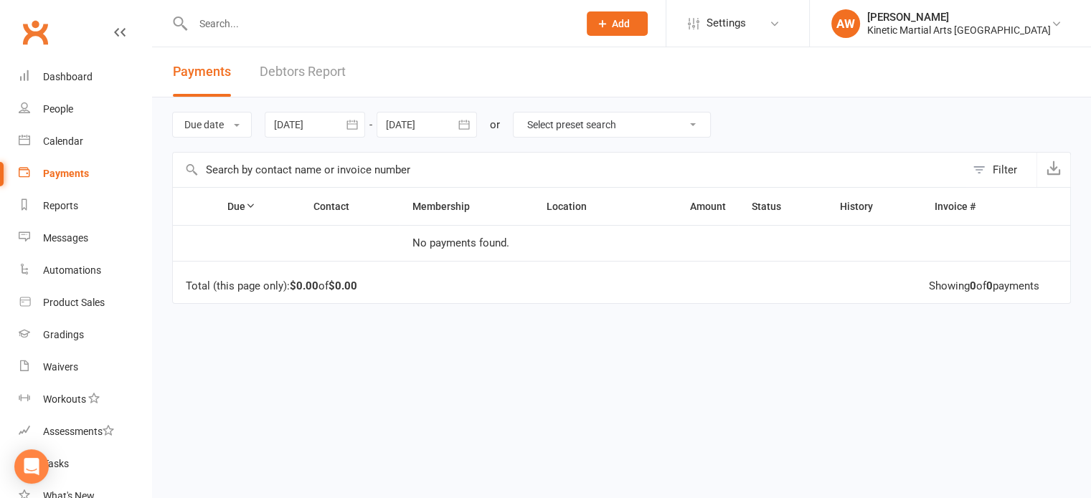
type input "[DATE]"
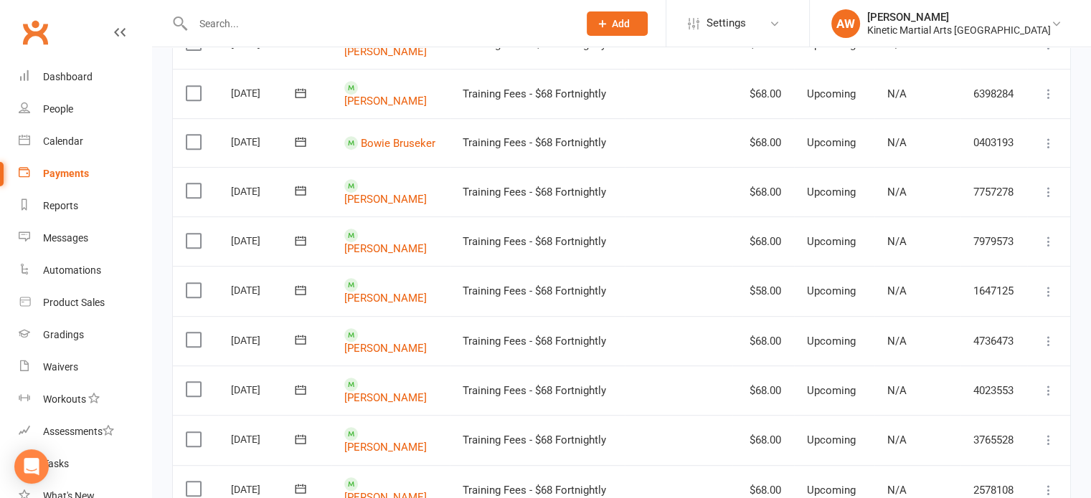
scroll to position [356, 0]
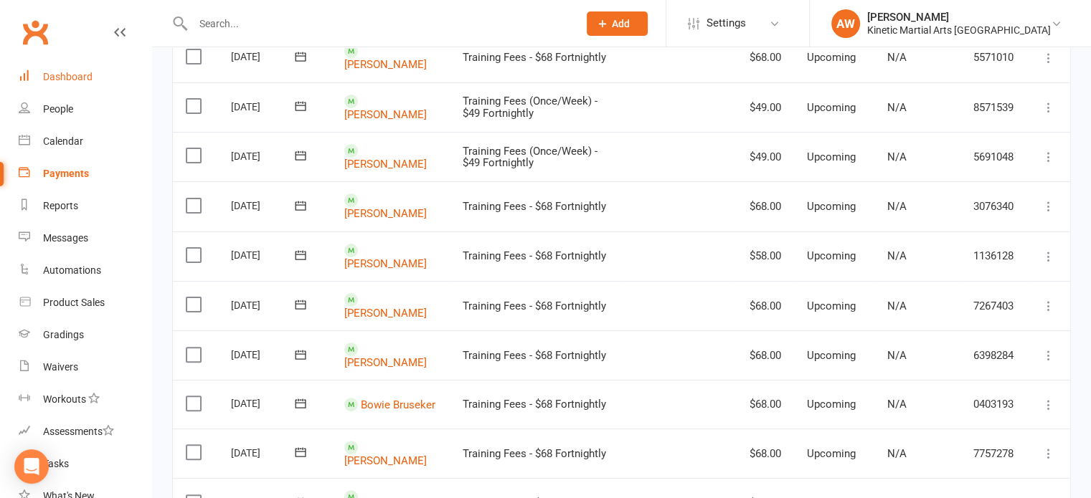
click at [68, 71] on div "Dashboard" at bounding box center [67, 76] width 49 height 11
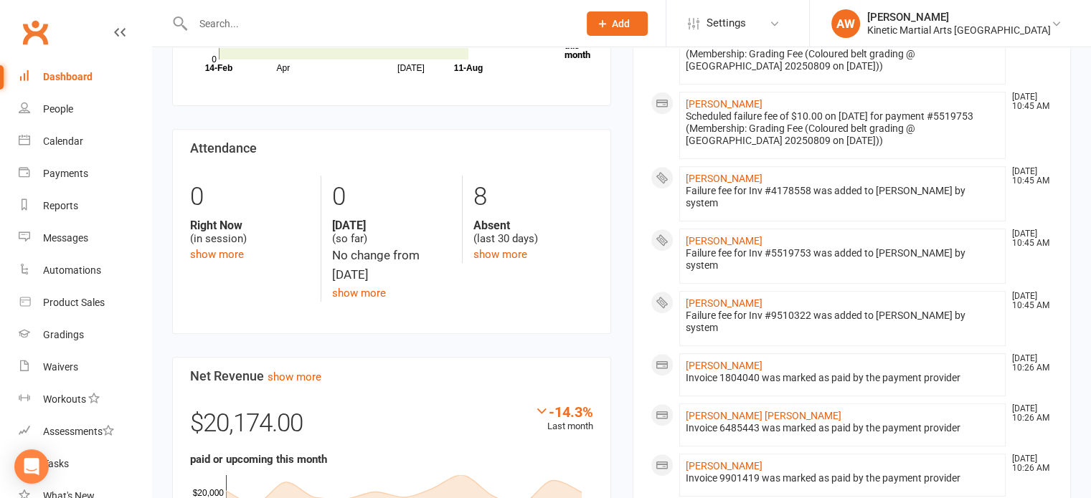
scroll to position [359, 0]
